Goal: Task Accomplishment & Management: Manage account settings

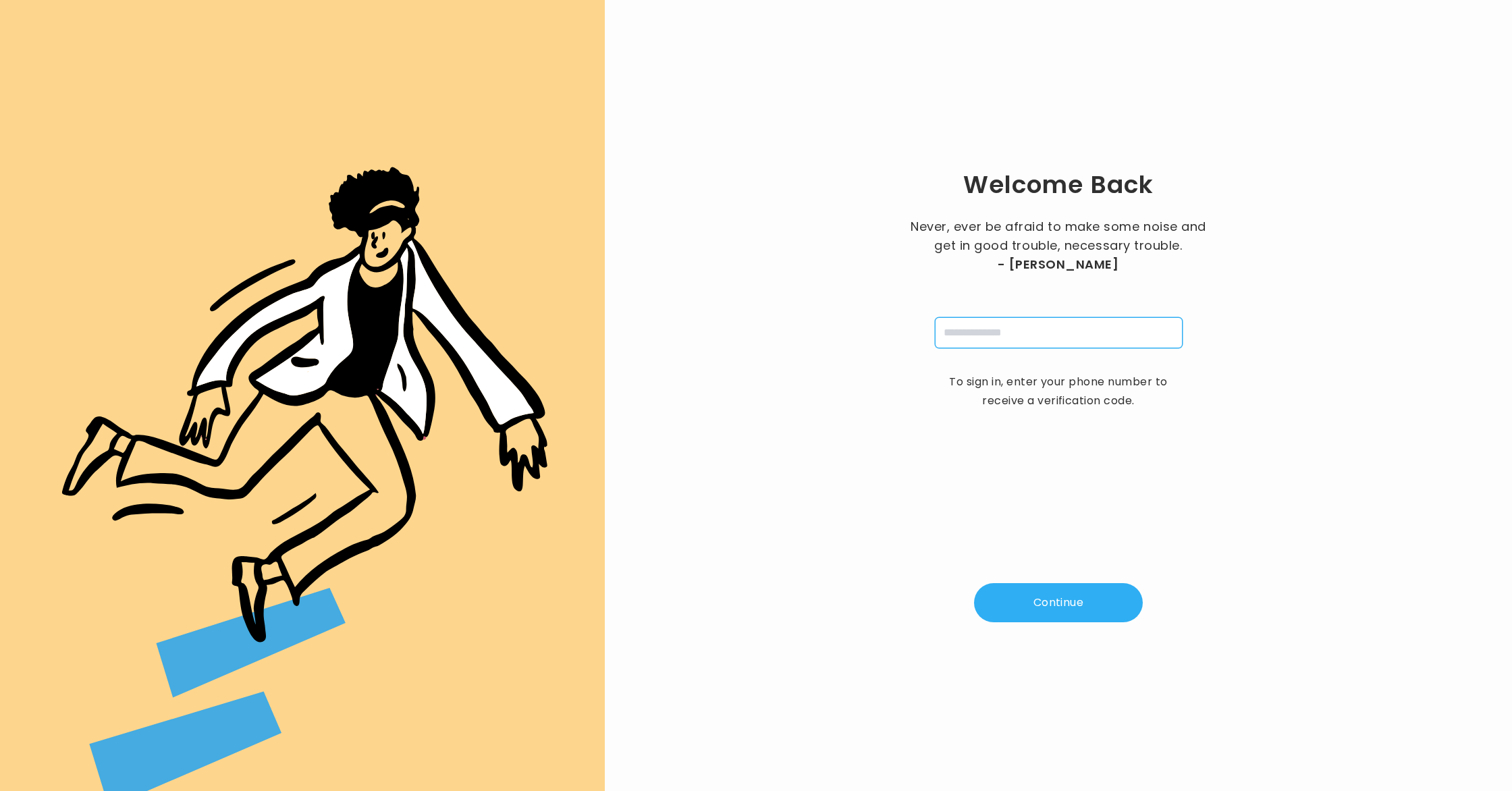
click at [996, 333] on input "tel" at bounding box center [1058, 333] width 248 height 31
type input "**********"
click at [1046, 614] on button "Continue" at bounding box center [1058, 602] width 169 height 40
type input "*"
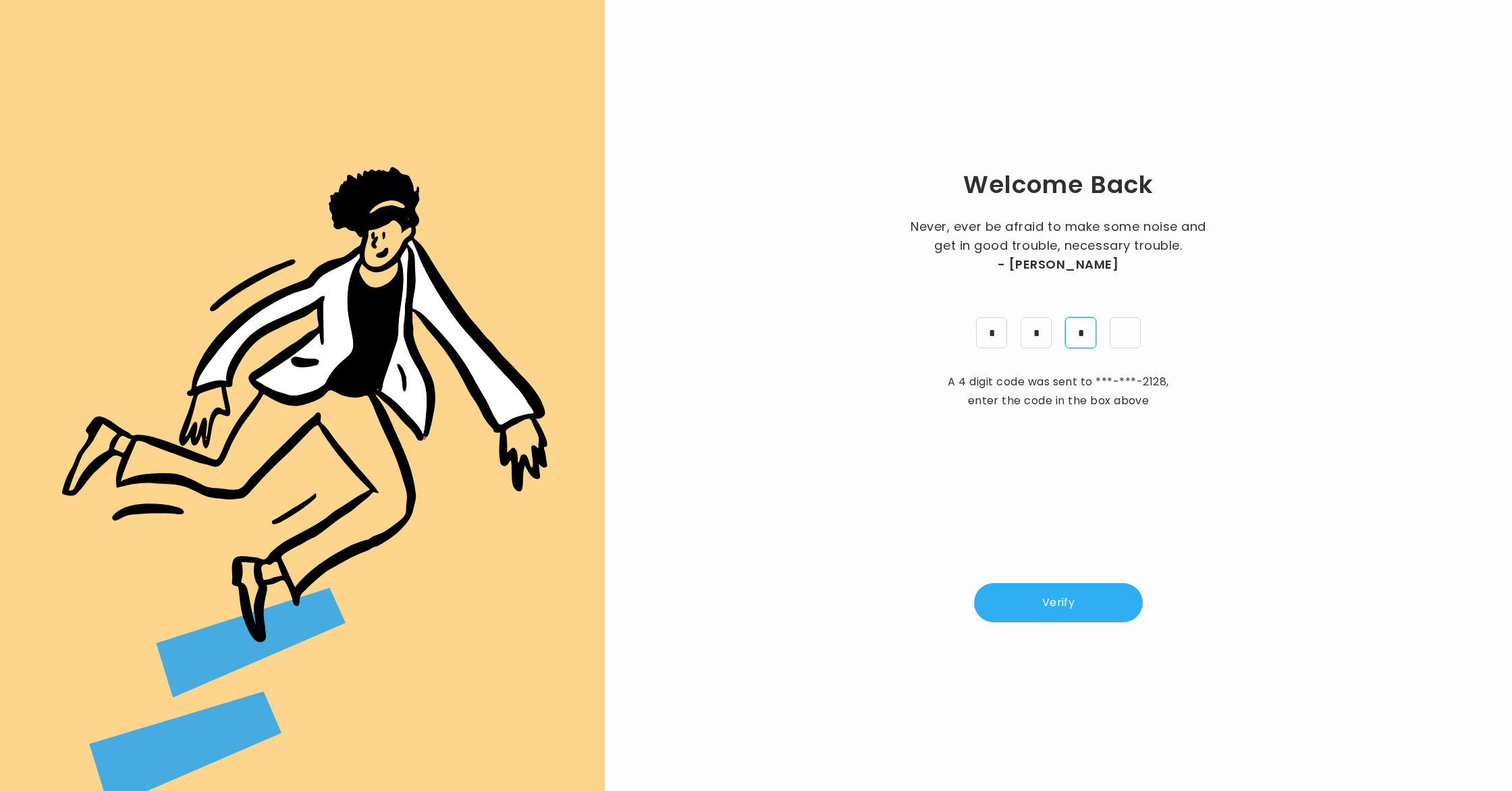
type input "*"
click at [1058, 614] on button "Verify" at bounding box center [1058, 602] width 169 height 40
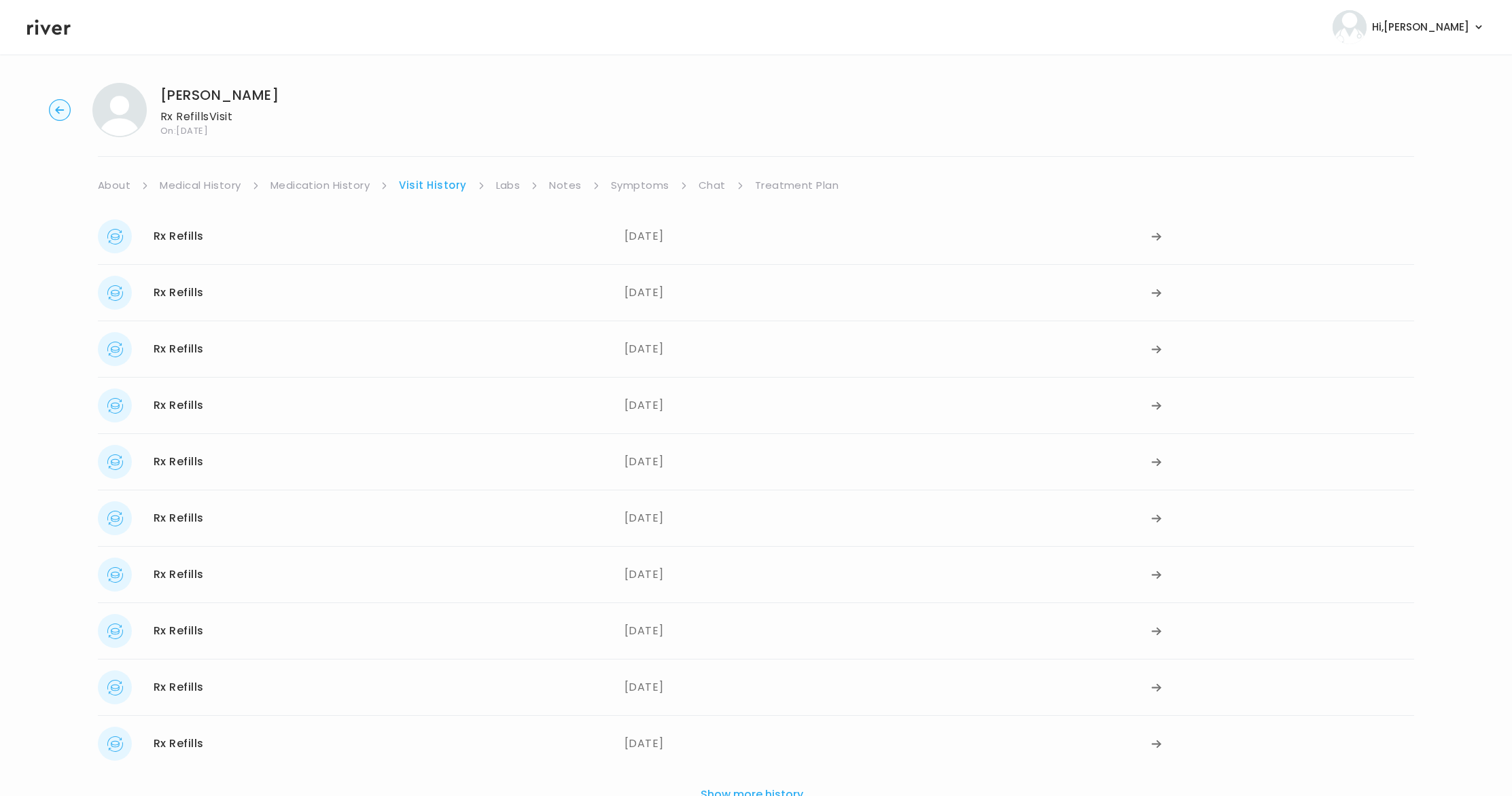
scroll to position [6, 0]
click at [59, 108] on circle "button" at bounding box center [60, 109] width 21 height 21
